Goal: Transaction & Acquisition: Purchase product/service

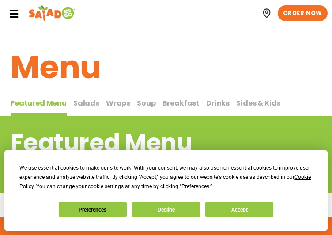
click at [12, 15] on icon at bounding box center [14, 14] width 10 height 10
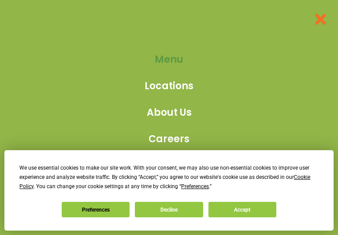
click at [171, 57] on span "Menu" at bounding box center [169, 59] width 29 height 15
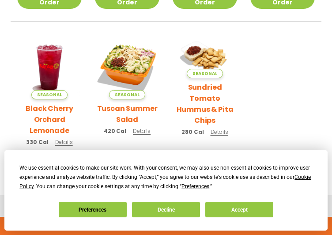
scroll to position [353, 0]
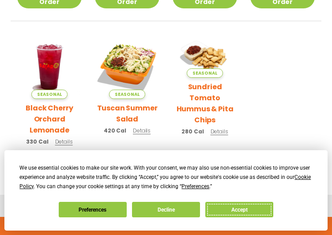
click at [222, 213] on button "Accept" at bounding box center [239, 209] width 68 height 15
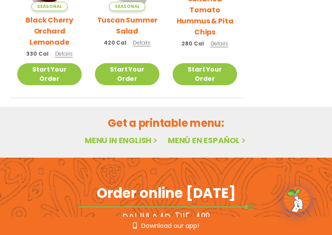
scroll to position [441, 0]
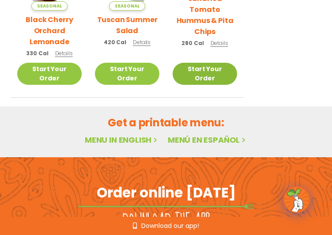
click at [185, 63] on link "Start Your Order" at bounding box center [204, 74] width 64 height 22
